Goal: Task Accomplishment & Management: Use online tool/utility

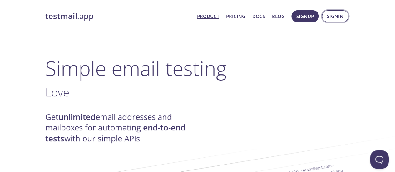
click at [329, 15] on span "Signin" at bounding box center [335, 16] width 17 height 8
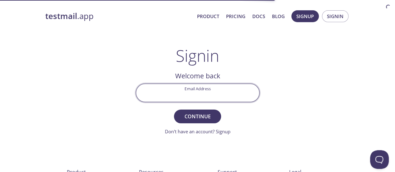
click at [207, 91] on input "Email Address" at bounding box center [197, 93] width 123 height 18
type input "[PERSON_NAME][EMAIL_ADDRESS][DOMAIN_NAME]"
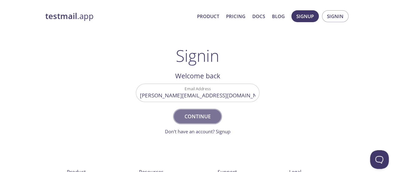
click at [213, 112] on span "Continue" at bounding box center [197, 116] width 33 height 9
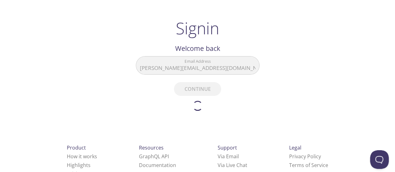
scroll to position [31, 0]
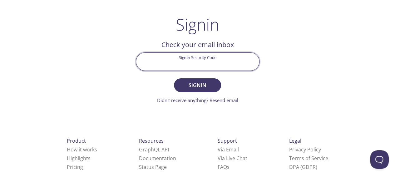
click at [204, 58] on input "Signin Security Code" at bounding box center [197, 62] width 123 height 18
paste input "CH2M9LK"
type input "CH2M9LK"
click at [174, 78] on button "Signin" at bounding box center [197, 85] width 47 height 14
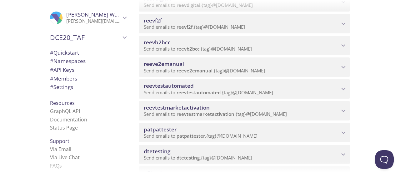
scroll to position [312, 0]
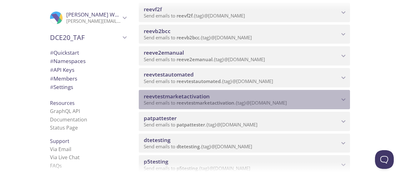
click at [343, 98] on icon "reevtestmarketactivation namespace" at bounding box center [343, 100] width 8 height 8
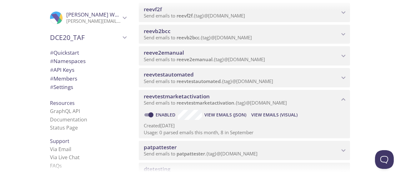
click at [345, 100] on icon "reevtestmarketactivation namespace" at bounding box center [343, 100] width 8 height 8
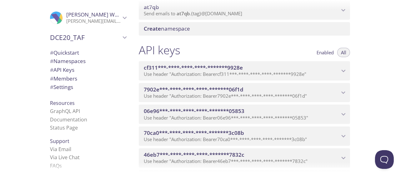
scroll to position [718, 0]
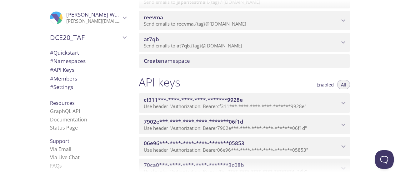
click at [213, 58] on span "Create namespace" at bounding box center [246, 60] width 204 height 7
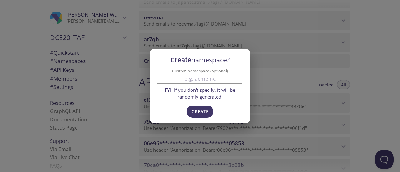
click at [274, 72] on div "Create namespace? Custom namespace (optional) FYI : If you don't specify, it wi…" at bounding box center [200, 86] width 400 height 172
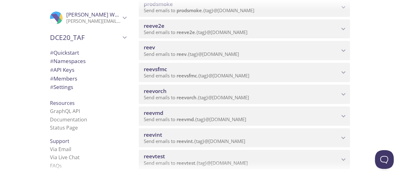
scroll to position [0, 0]
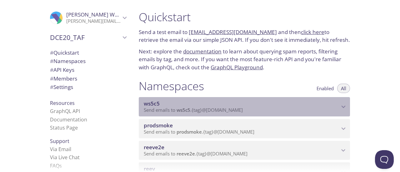
drag, startPoint x: 343, startPoint y: 106, endPoint x: 307, endPoint y: 107, distance: 35.3
click at [343, 106] on icon "ws5c5 namespace" at bounding box center [343, 107] width 8 height 8
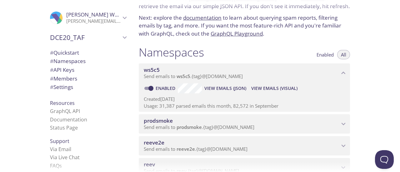
scroll to position [52, 0]
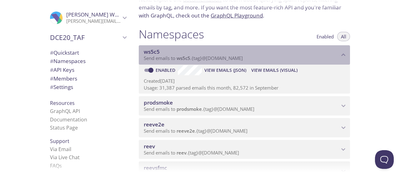
click at [339, 54] on span "ws5c5" at bounding box center [242, 51] width 196 height 7
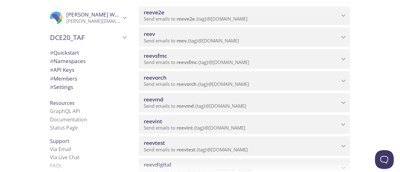
scroll to position [135, 0]
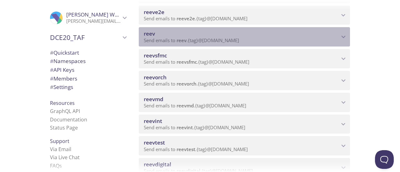
click at [272, 38] on p "Send emails to reev . {tag} @inbox.testmail.app" at bounding box center [242, 40] width 196 height 6
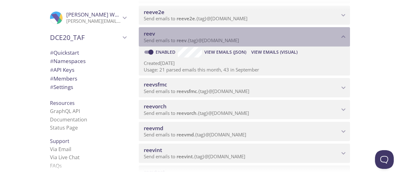
click at [272, 38] on p "Send emails to reev . {tag} @inbox.testmail.app" at bounding box center [242, 40] width 196 height 6
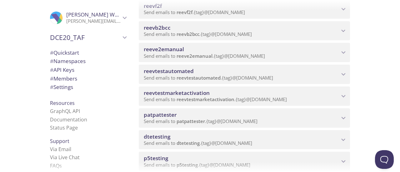
scroll to position [323, 0]
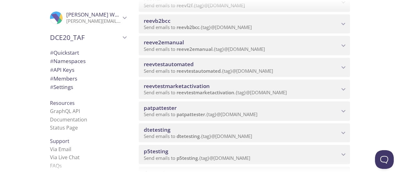
click at [234, 87] on span "reevtestmarketactivation" at bounding box center [242, 86] width 196 height 7
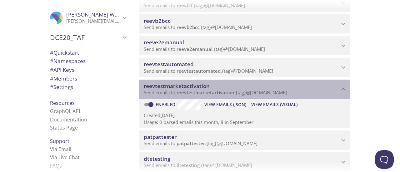
click at [234, 87] on span "reevtestmarketactivation" at bounding box center [242, 86] width 196 height 7
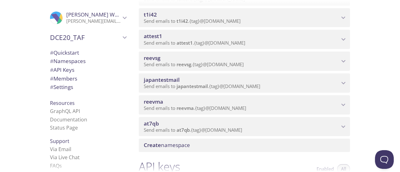
scroll to position [645, 0]
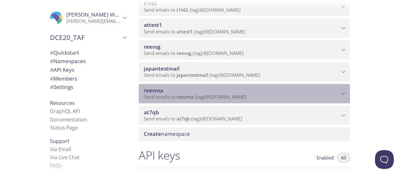
click at [215, 88] on span "reevma" at bounding box center [242, 90] width 196 height 7
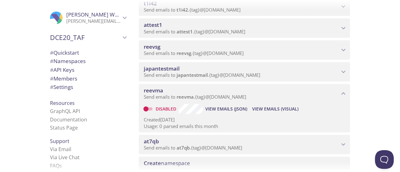
click at [186, 95] on span "reevma" at bounding box center [184, 97] width 17 height 6
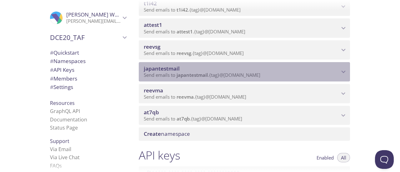
click at [181, 77] on span "japantestmail" at bounding box center [191, 75] width 31 height 6
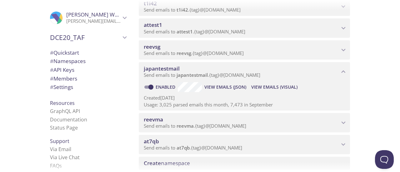
click at [181, 77] on span "japantestmail" at bounding box center [191, 75] width 31 height 6
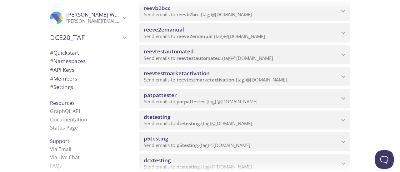
scroll to position [323, 0]
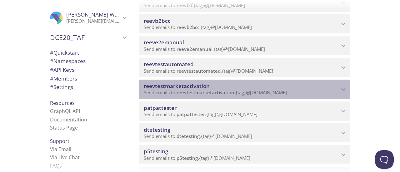
click at [226, 84] on span "reevtestmarketactivation" at bounding box center [242, 86] width 196 height 7
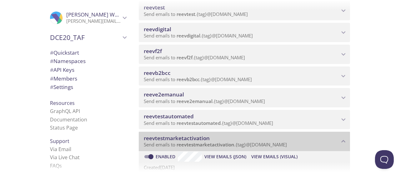
scroll to position [302, 0]
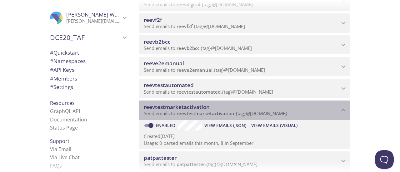
click at [274, 128] on span "View Emails (Visual)" at bounding box center [274, 125] width 46 height 7
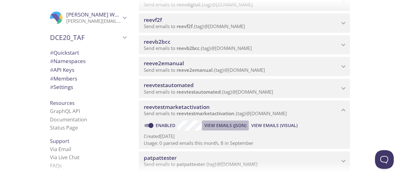
click at [227, 124] on span "View Emails (JSON)" at bounding box center [225, 125] width 42 height 7
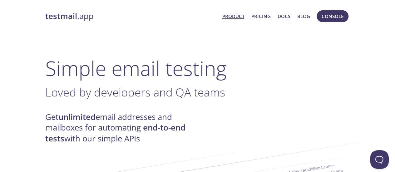
click at [244, 18] on link "Product" at bounding box center [233, 16] width 22 height 8
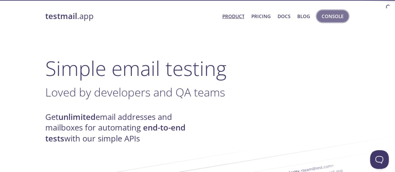
click at [340, 15] on span "Console" at bounding box center [333, 16] width 22 height 8
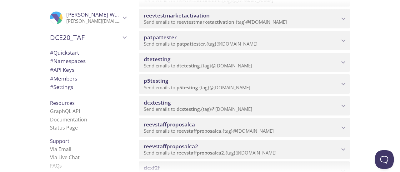
scroll to position [385, 0]
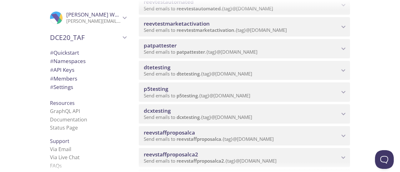
click at [214, 30] on span "reevtestmarketactivation" at bounding box center [205, 30] width 58 height 6
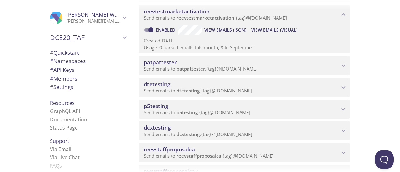
scroll to position [395, 0]
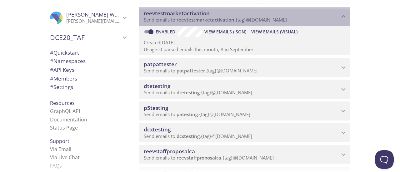
drag, startPoint x: 177, startPoint y: 20, endPoint x: 279, endPoint y: 22, distance: 101.8
click at [279, 22] on span "Send emails to reevtestmarketactivation . {tag} @[DOMAIN_NAME]" at bounding box center [215, 20] width 143 height 6
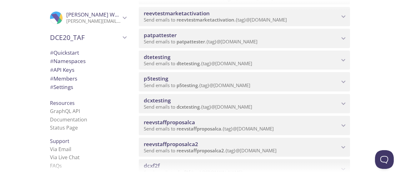
click at [188, 21] on span "reevtestmarketactivation" at bounding box center [205, 20] width 58 height 6
